Goal: Find specific page/section: Find specific page/section

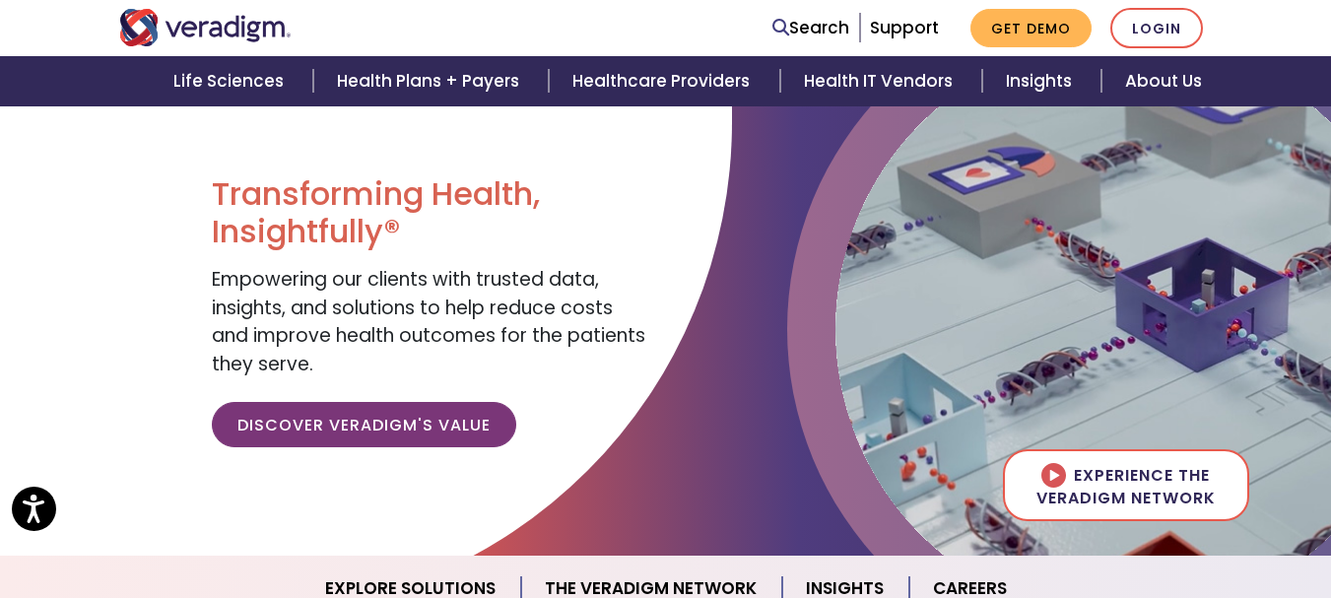
scroll to position [127, 0]
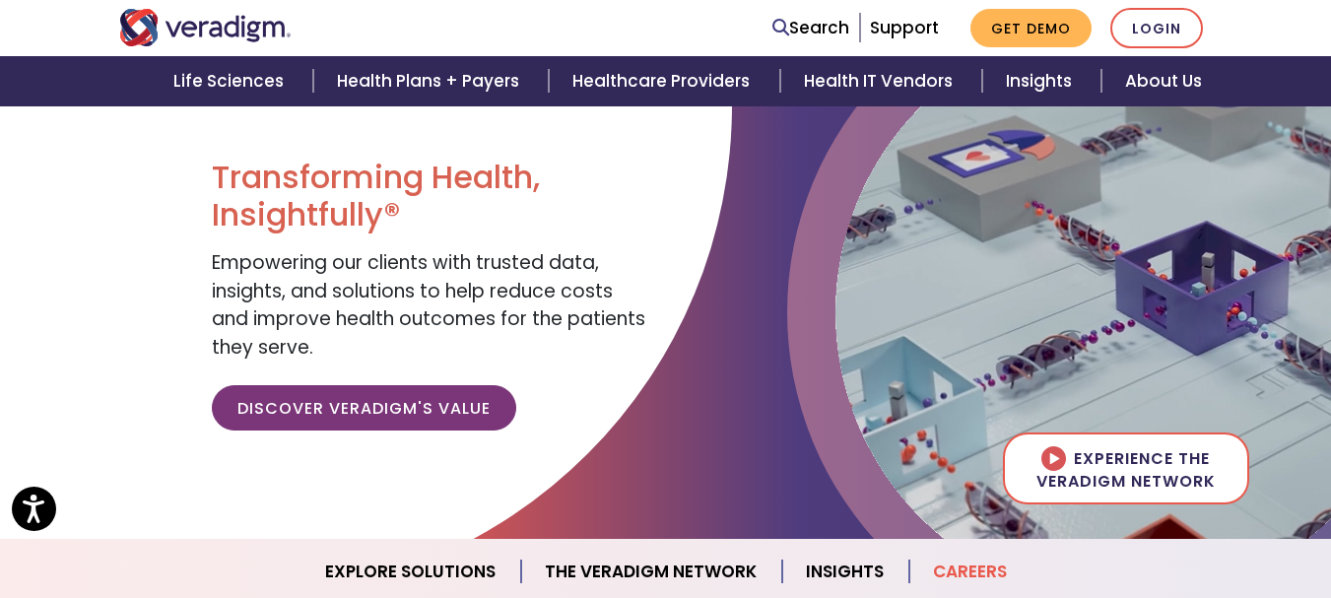
click at [958, 563] on link "Careers" at bounding box center [970, 572] width 121 height 50
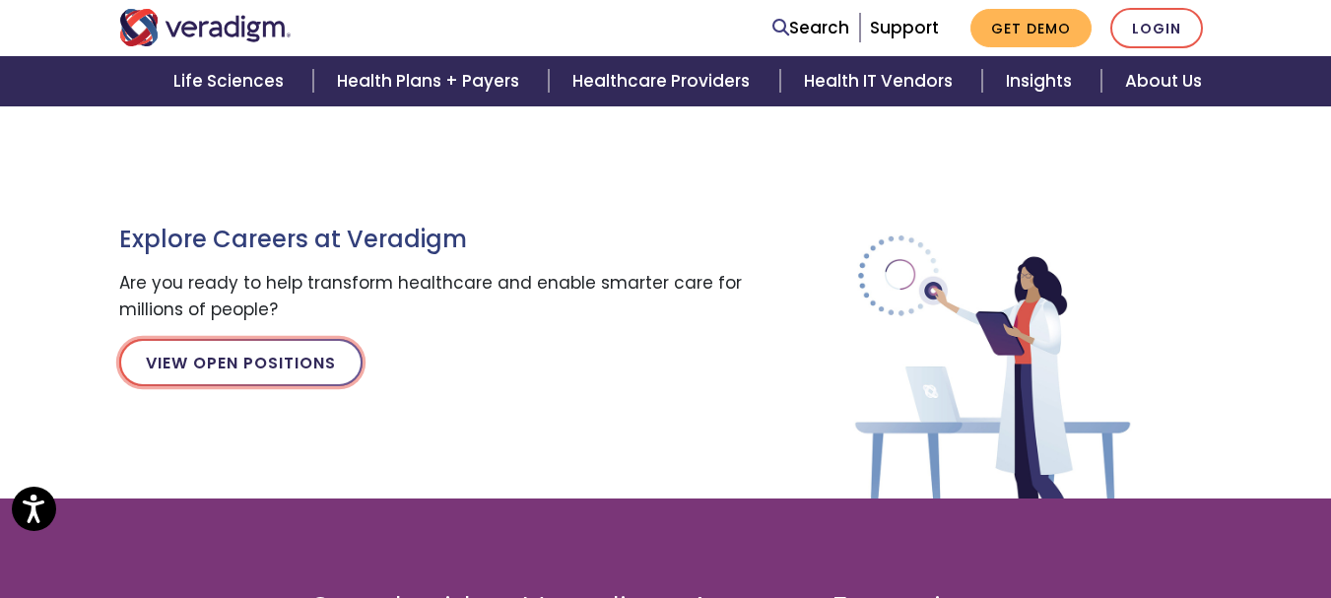
click at [217, 352] on link "View Open Positions" at bounding box center [240, 362] width 243 height 47
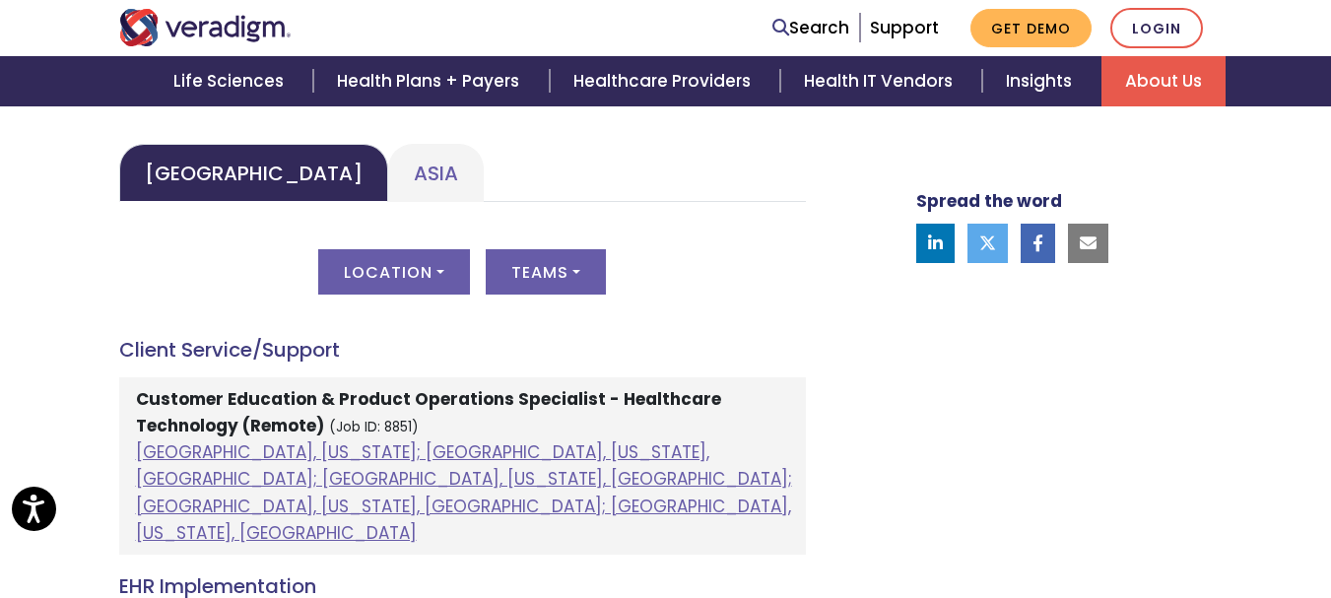
scroll to position [989, 0]
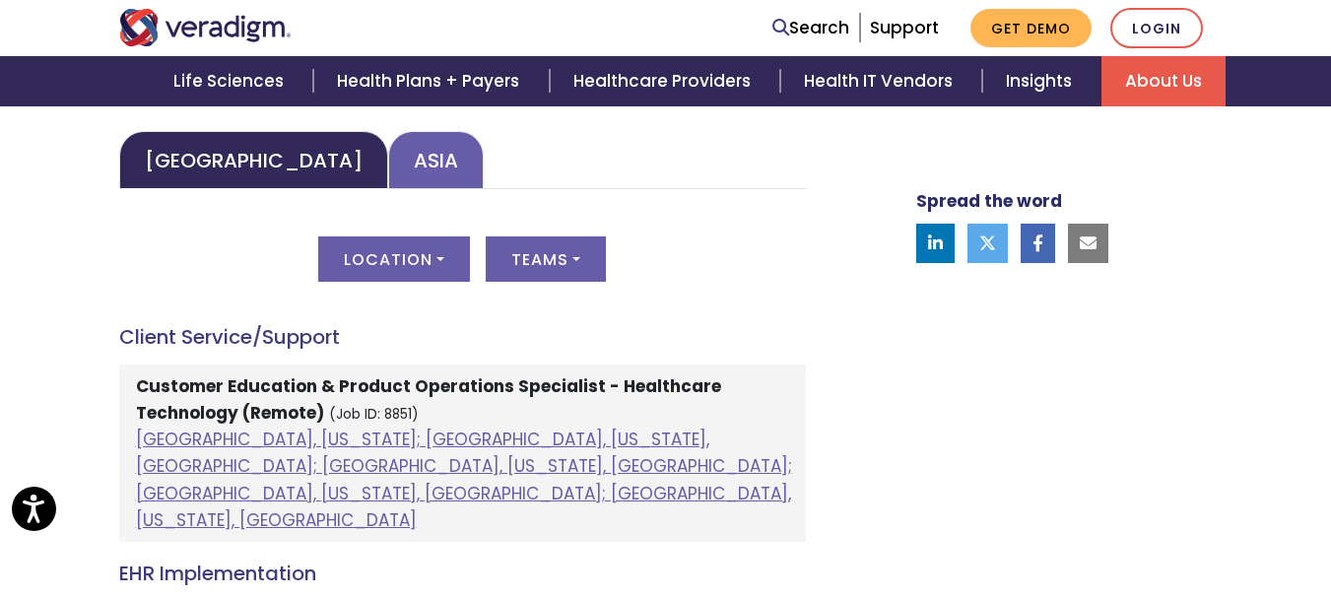
click at [388, 170] on link "Asia" at bounding box center [436, 160] width 96 height 58
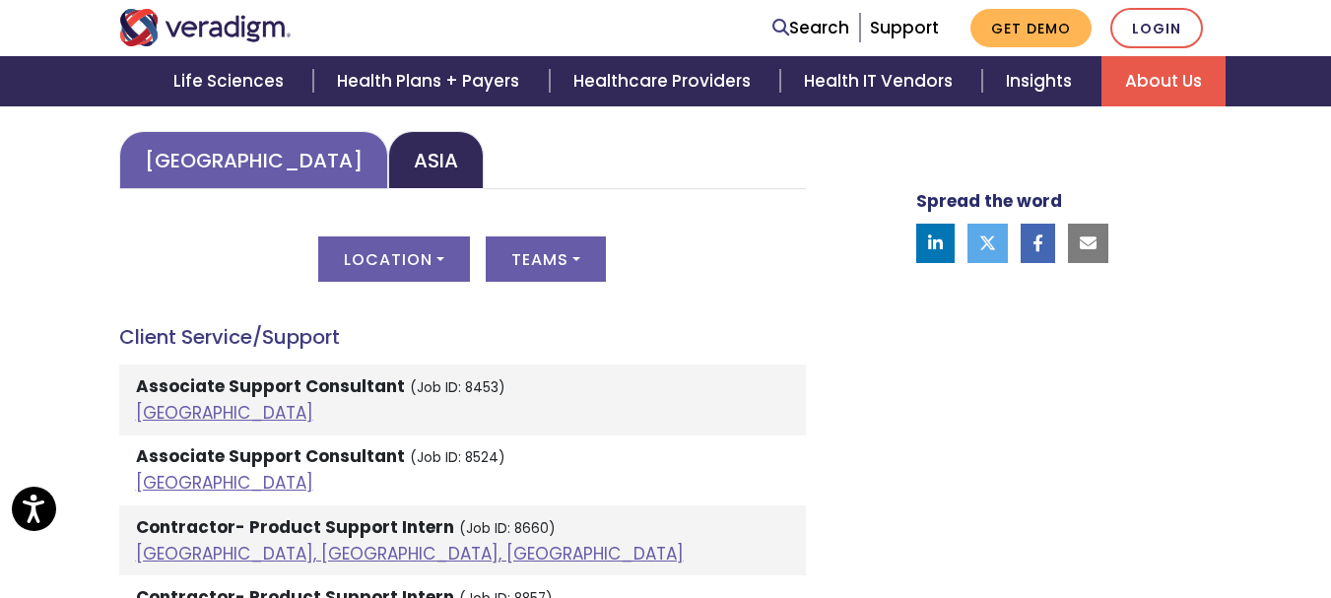
click at [238, 158] on link "United States" at bounding box center [253, 160] width 269 height 58
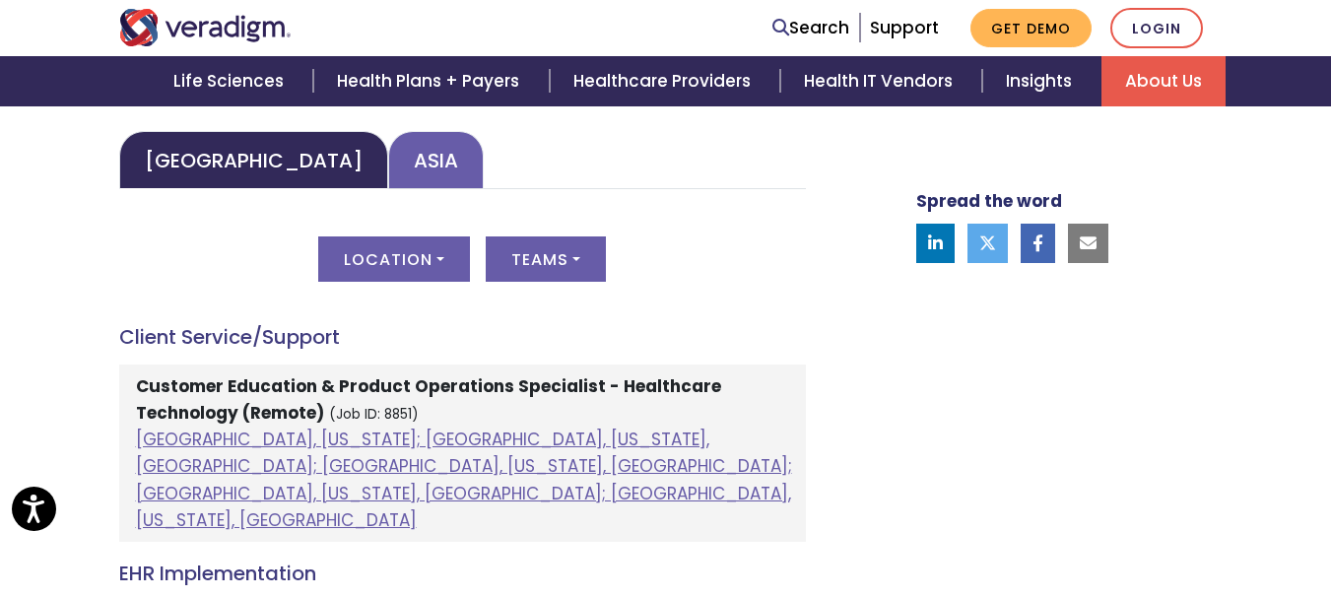
click at [388, 159] on link "Asia" at bounding box center [436, 160] width 96 height 58
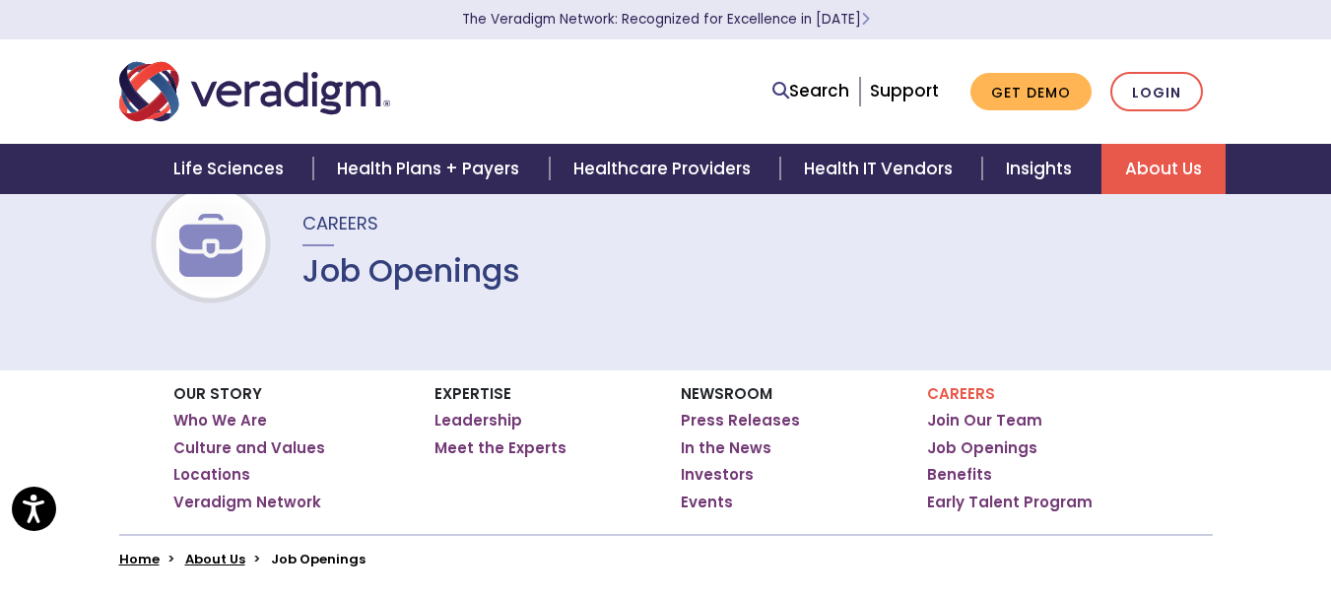
scroll to position [21, 0]
